Goal: Task Accomplishment & Management: Manage account settings

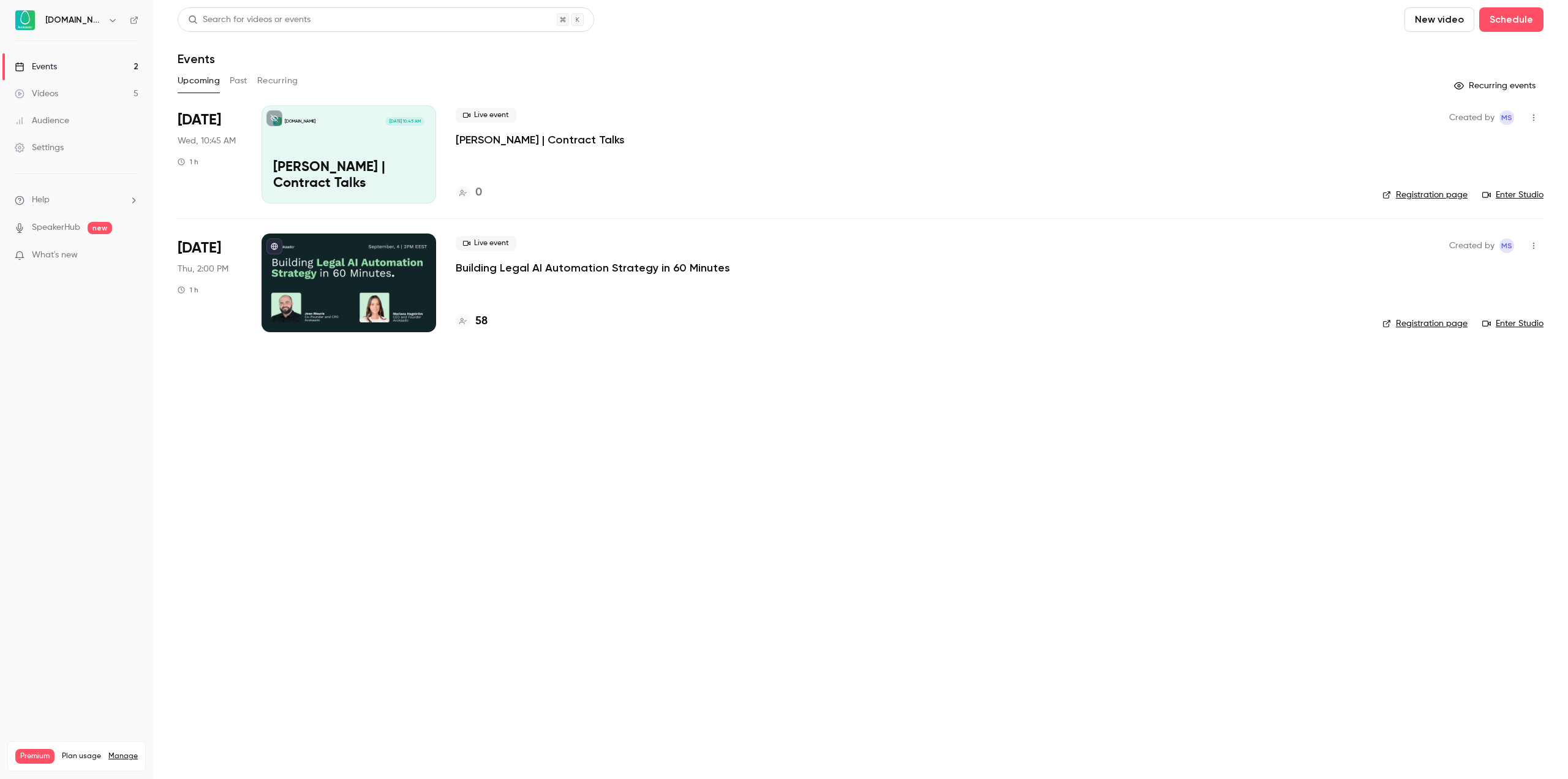
click at [613, 272] on p "Building Legal AI Automation Strategy in 60 Minutes" at bounding box center [592, 267] width 274 height 15
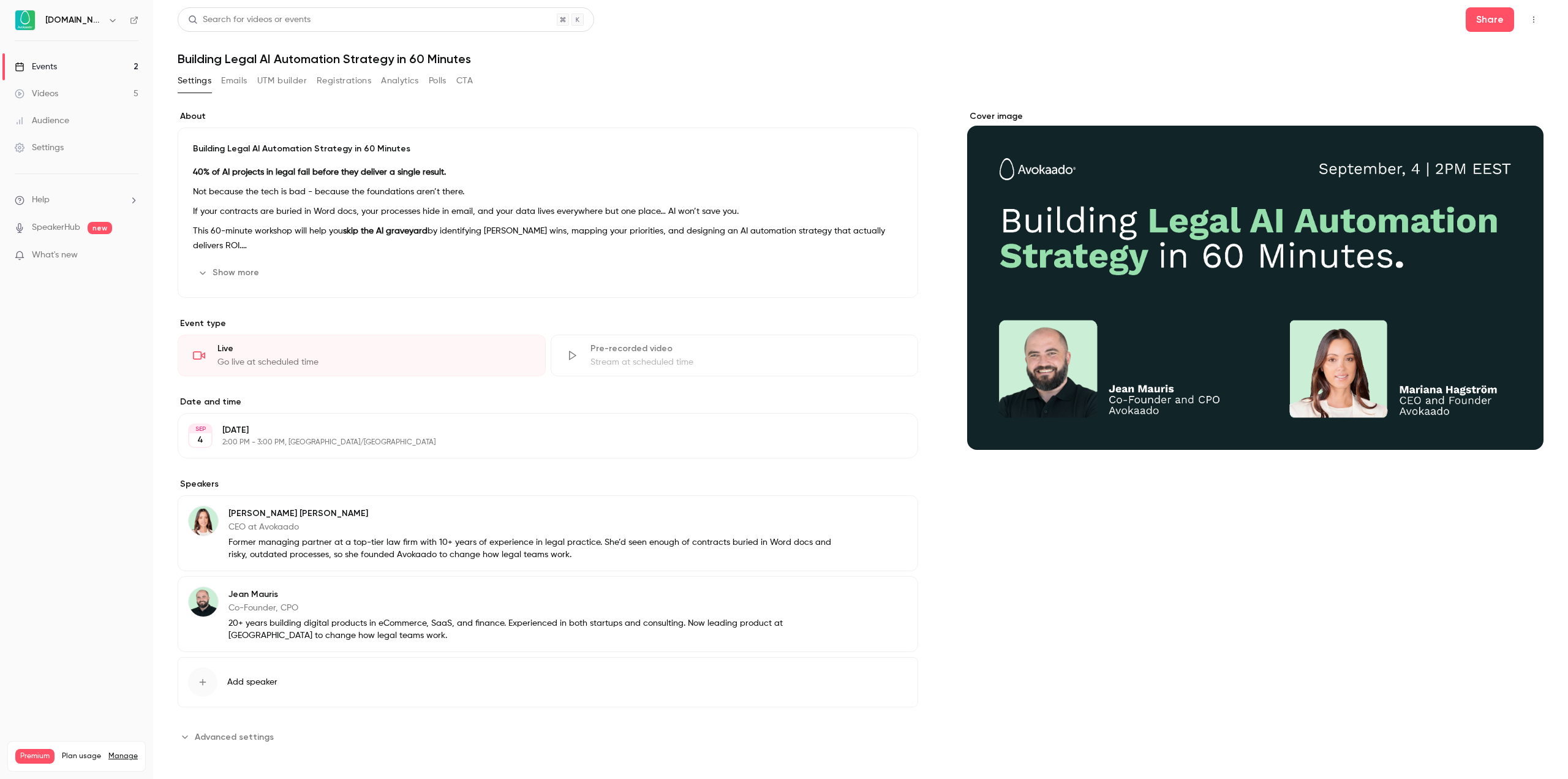
click at [350, 87] on button "Registrations" at bounding box center [344, 80] width 54 height 19
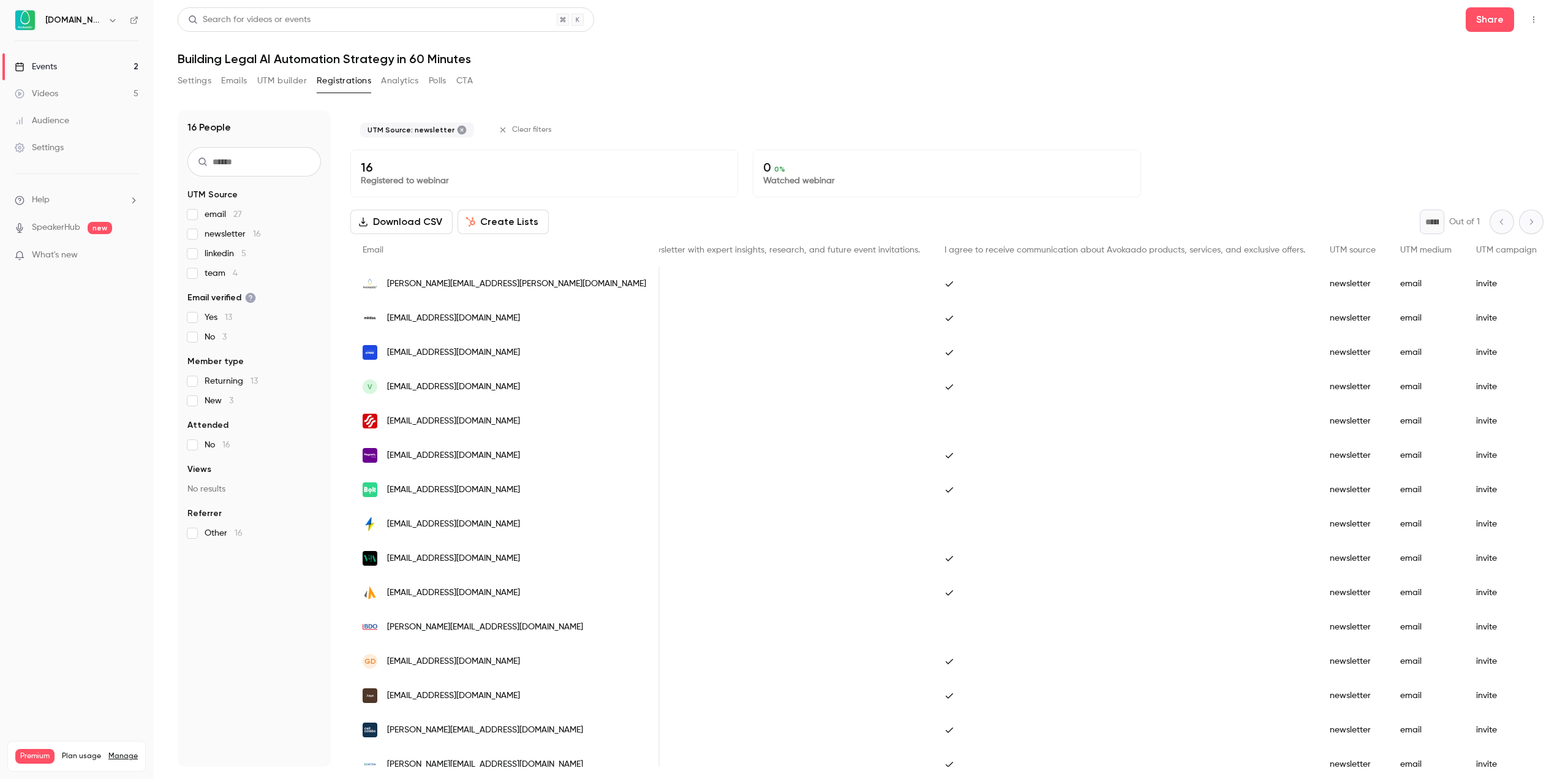
scroll to position [0, 1105]
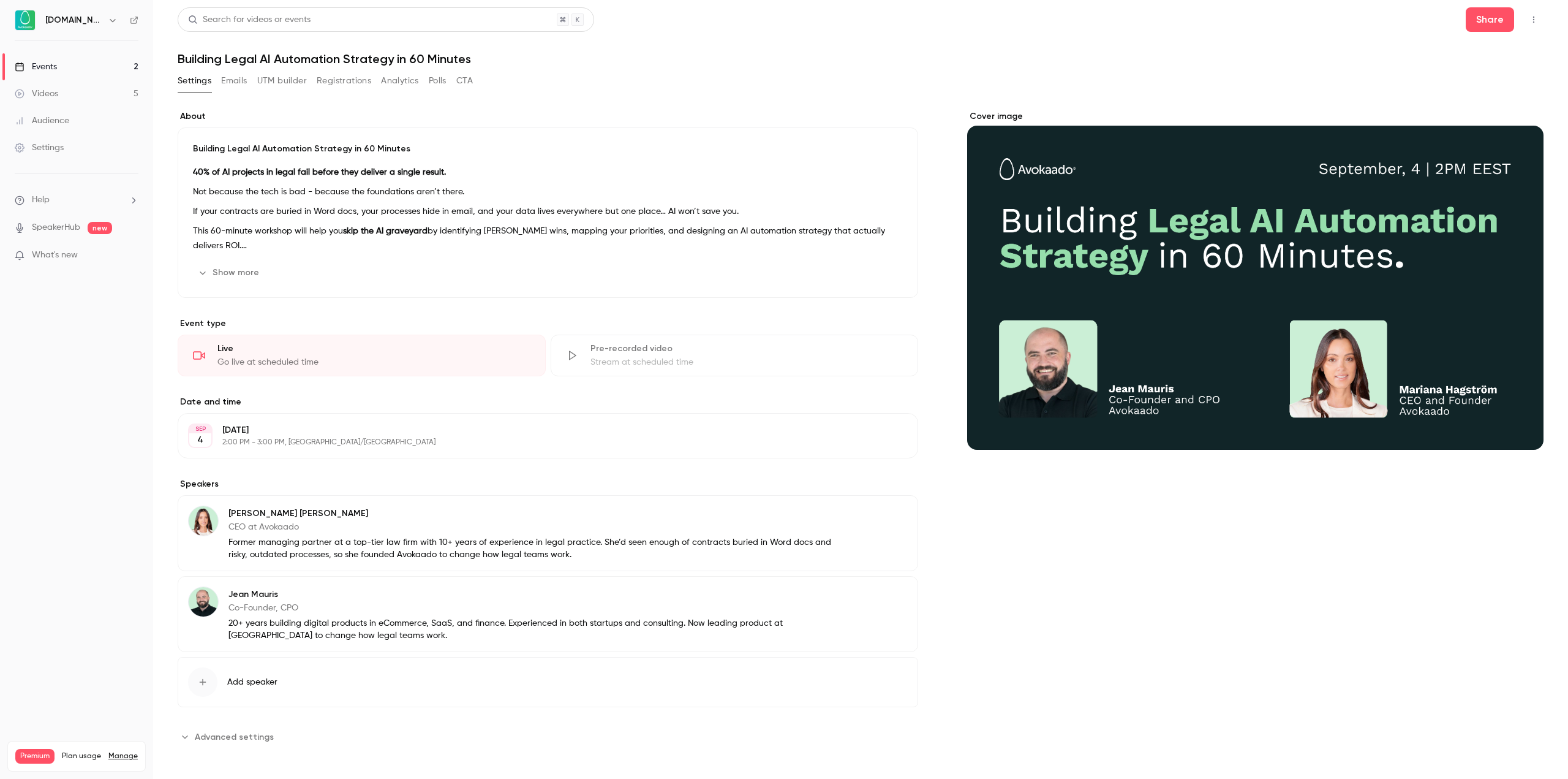
click at [331, 85] on button "Registrations" at bounding box center [344, 80] width 54 height 19
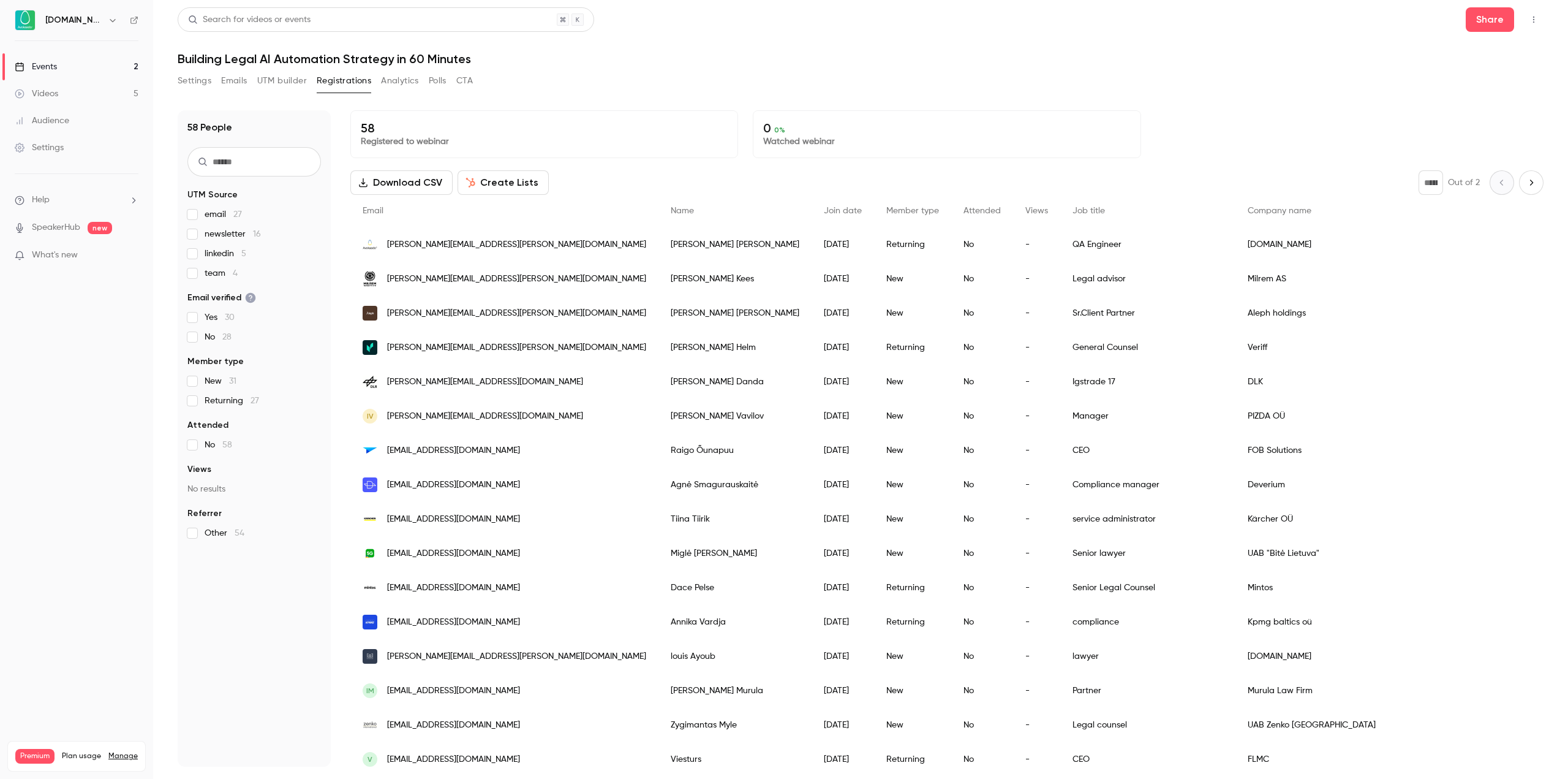
click at [561, 86] on div "Settings Emails UTM builder Registrations Analytics Polls CTA" at bounding box center [861, 83] width 1366 height 25
click at [74, 66] on link "Events 2" at bounding box center [76, 67] width 153 height 27
